Goal: Check status

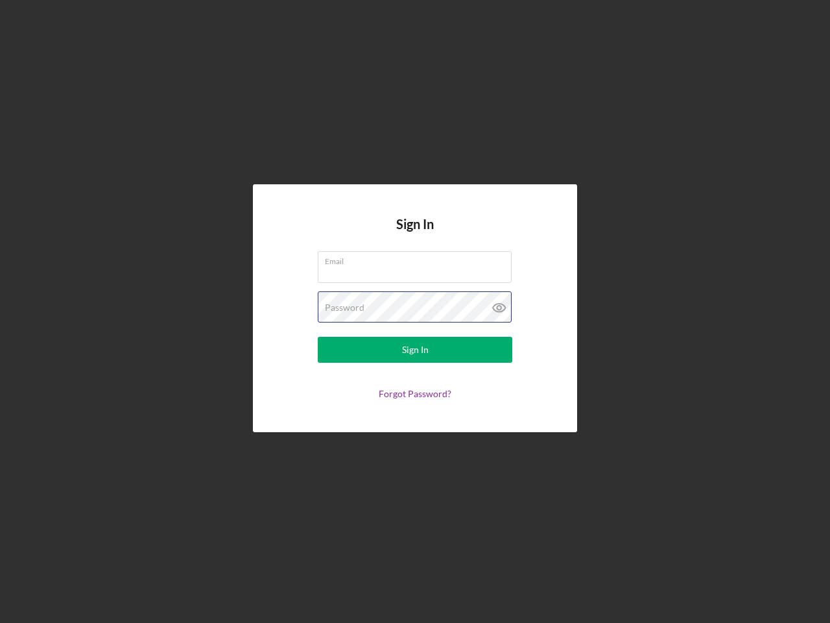
click at [415, 311] on div "Password" at bounding box center [415, 307] width 195 height 32
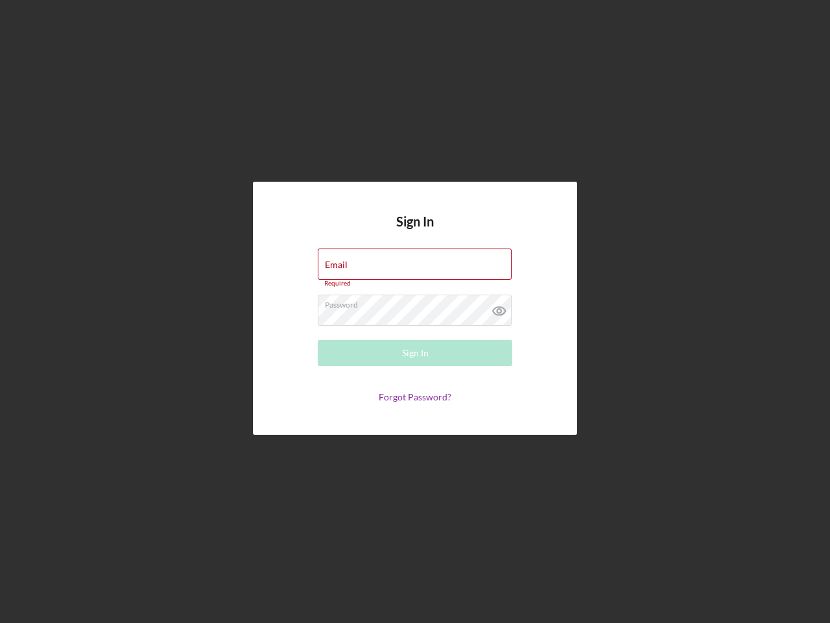
click at [500, 307] on icon at bounding box center [499, 311] width 32 height 32
